Goal: Book appointment/travel/reservation

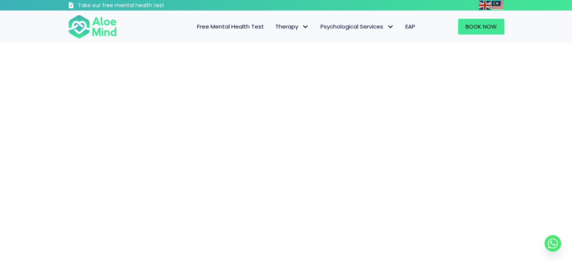
click at [230, 25] on span "Free Mental Health Test" at bounding box center [230, 27] width 67 height 8
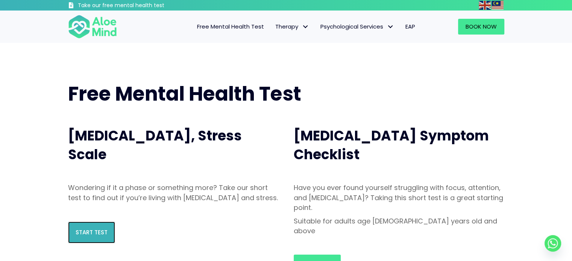
click at [101, 235] on link "Start Test" at bounding box center [91, 233] width 47 height 22
click at [96, 236] on span "Start Test" at bounding box center [92, 233] width 32 height 8
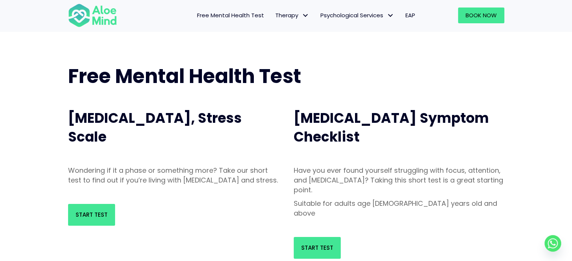
scroll to position [17, 0]
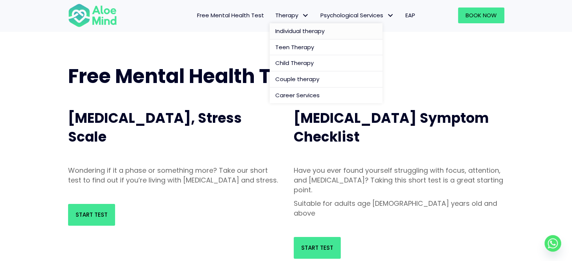
click at [296, 33] on span "Individual therapy" at bounding box center [299, 31] width 49 height 8
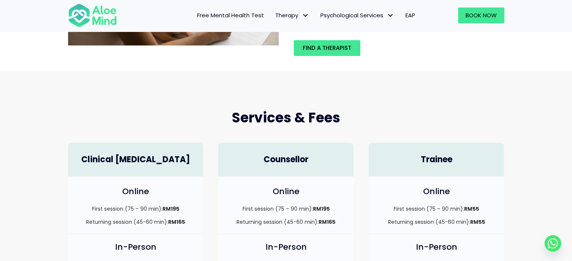
scroll to position [126, 0]
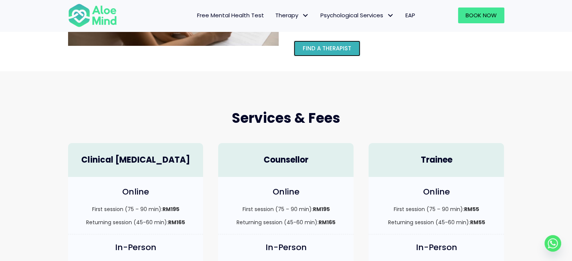
click at [328, 48] on span "Find a therapist" at bounding box center [327, 48] width 48 height 8
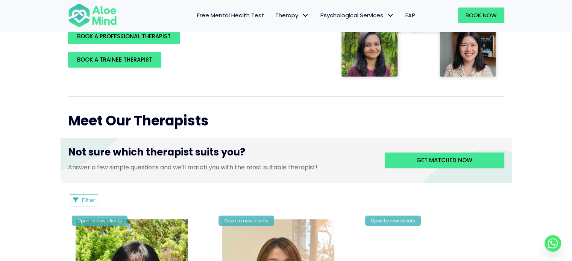
scroll to position [207, 0]
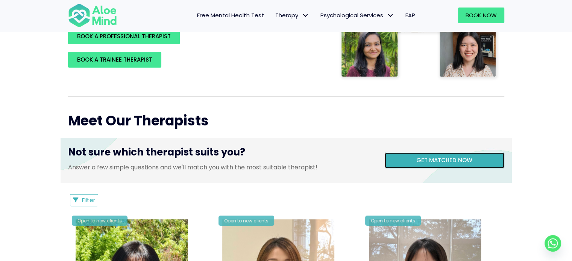
click at [452, 159] on span "Get matched now" at bounding box center [444, 160] width 56 height 8
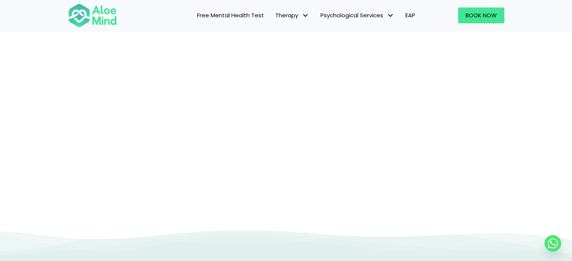
scroll to position [77, 0]
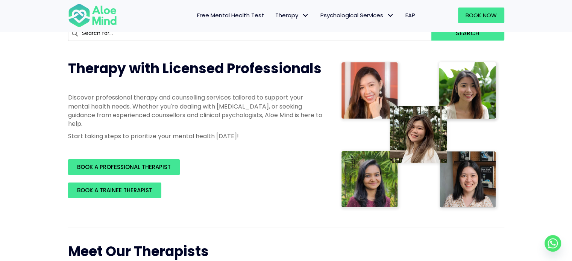
scroll to position [133, 0]
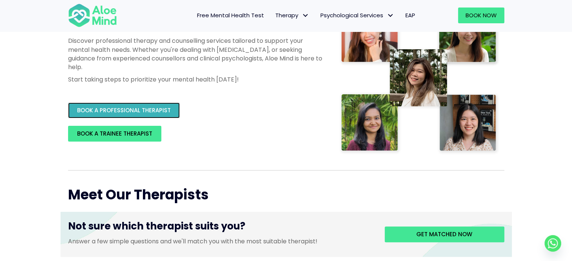
click at [156, 112] on span "BOOK A PROFESSIONAL THERAPIST" at bounding box center [124, 110] width 94 height 8
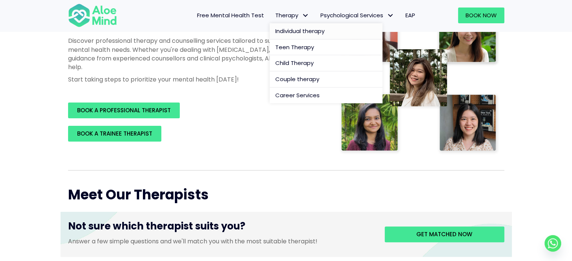
click at [307, 31] on span "Individual therapy" at bounding box center [299, 31] width 49 height 8
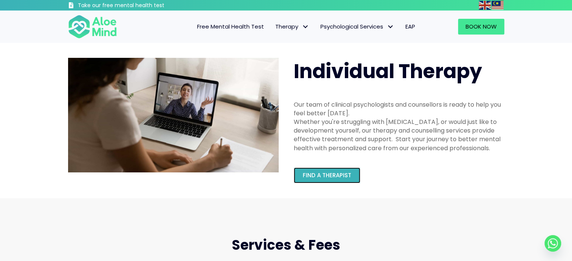
click at [322, 180] on link "Find a therapist" at bounding box center [327, 176] width 67 height 16
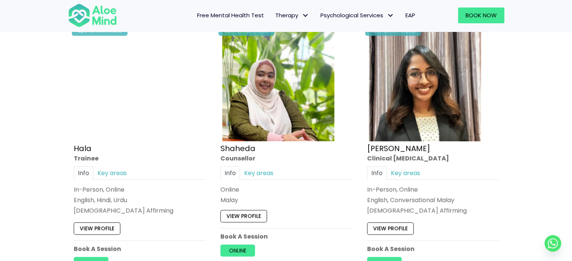
scroll to position [675, 0]
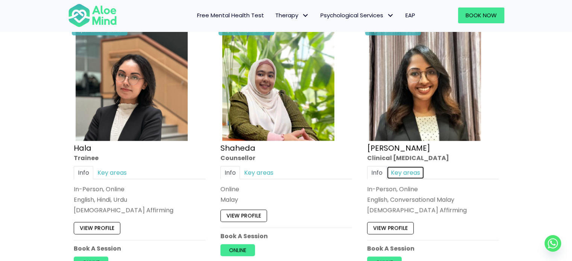
click at [400, 177] on link "Key areas" at bounding box center [405, 172] width 38 height 13
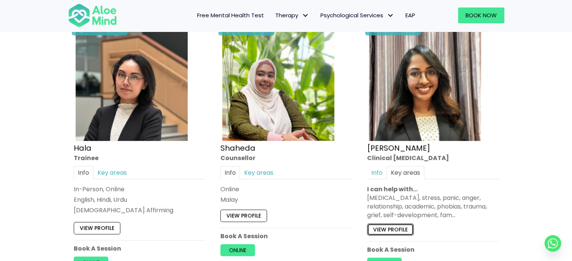
click at [398, 234] on link "View profile" at bounding box center [390, 230] width 47 height 12
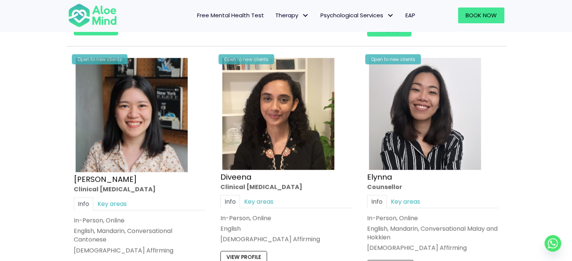
scroll to position [925, 0]
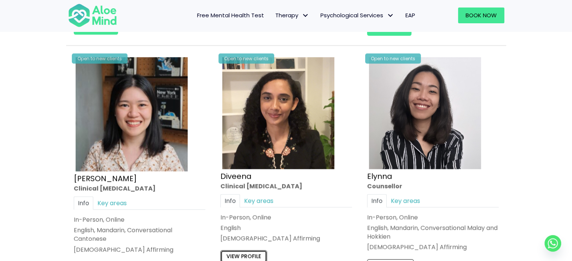
click at [242, 258] on link "View profile" at bounding box center [243, 256] width 47 height 12
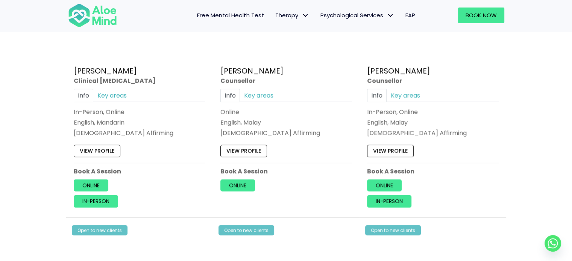
scroll to position [1882, 0]
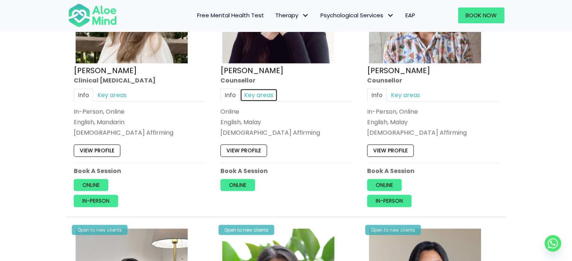
click at [262, 102] on link "Key areas" at bounding box center [259, 95] width 38 height 13
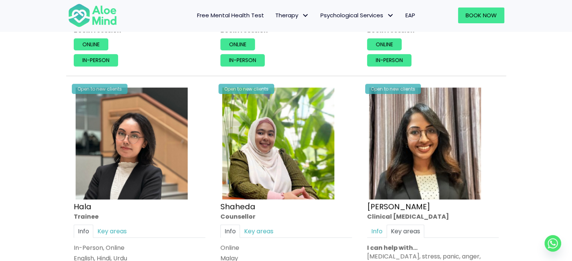
scroll to position [624, 0]
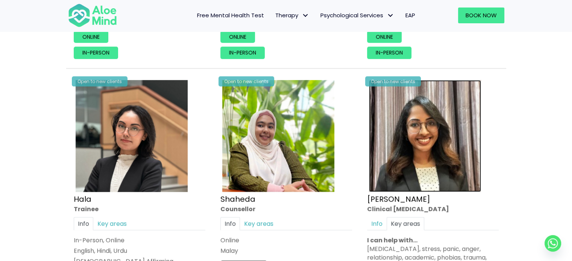
click at [399, 164] on img at bounding box center [425, 136] width 112 height 112
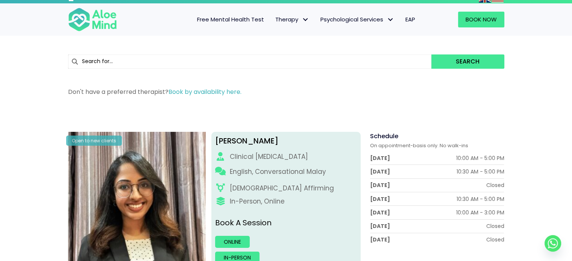
scroll to position [6, 0]
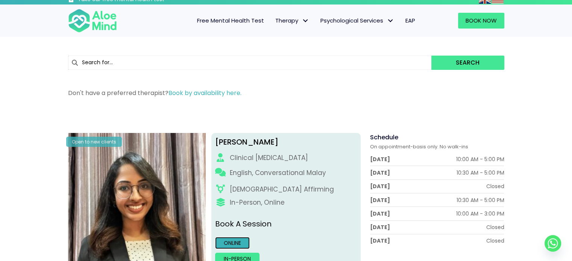
click at [240, 240] on link "Online" at bounding box center [232, 243] width 35 height 12
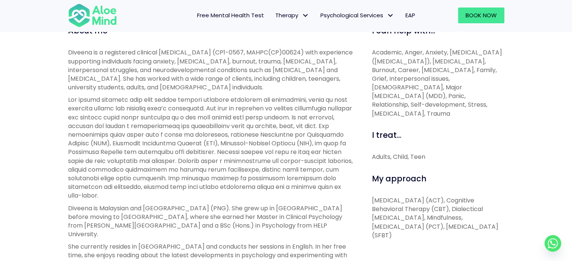
scroll to position [273, 0]
